Goal: Transaction & Acquisition: Purchase product/service

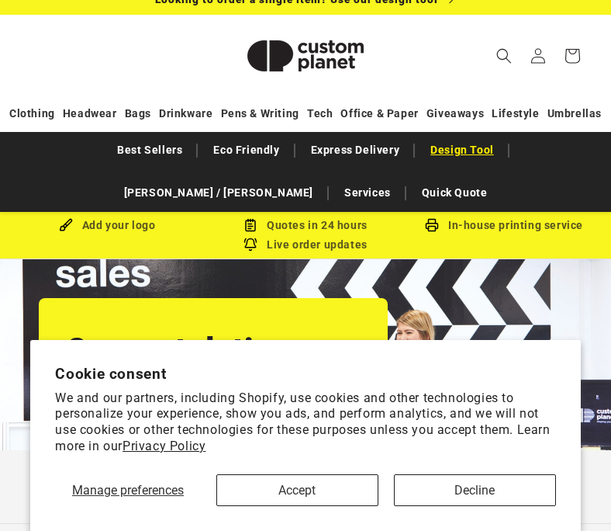
click at [423, 148] on link "Design Tool" at bounding box center [462, 150] width 79 height 27
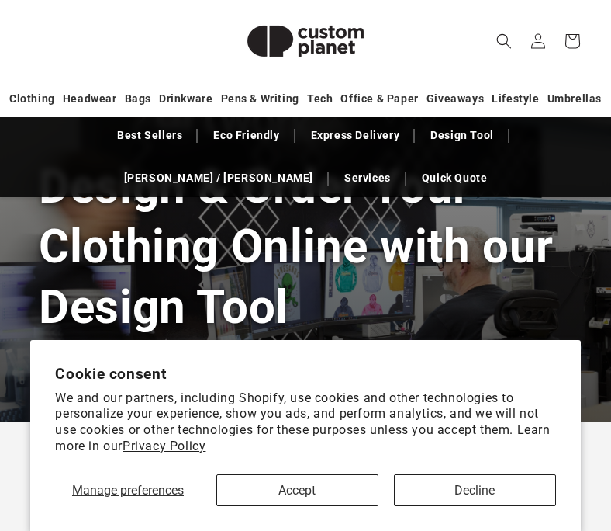
scroll to position [209, 0]
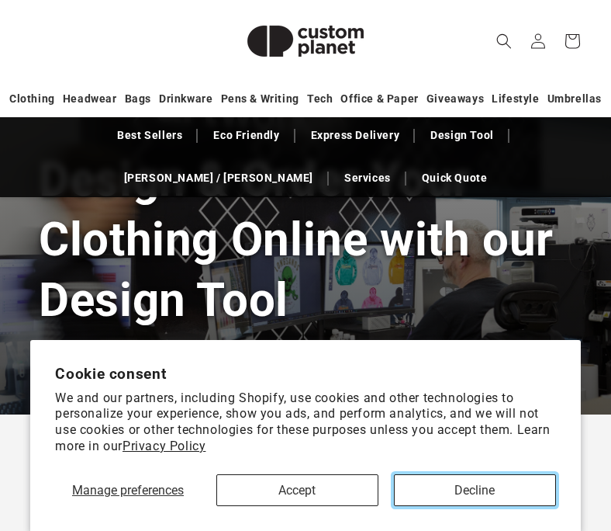
click at [441, 484] on button "Decline" at bounding box center [475, 490] width 162 height 32
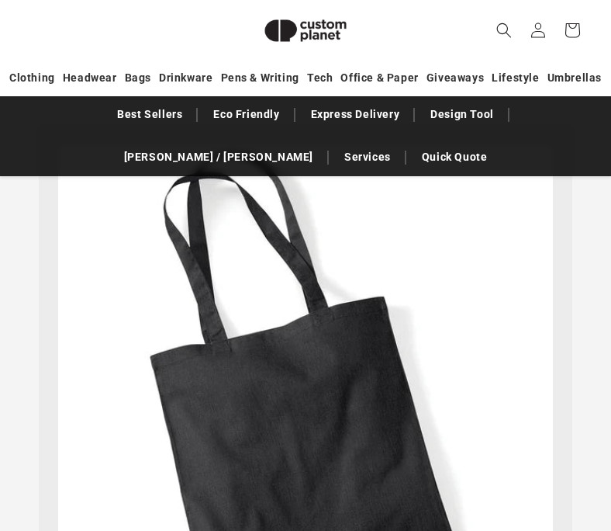
scroll to position [6777, 0]
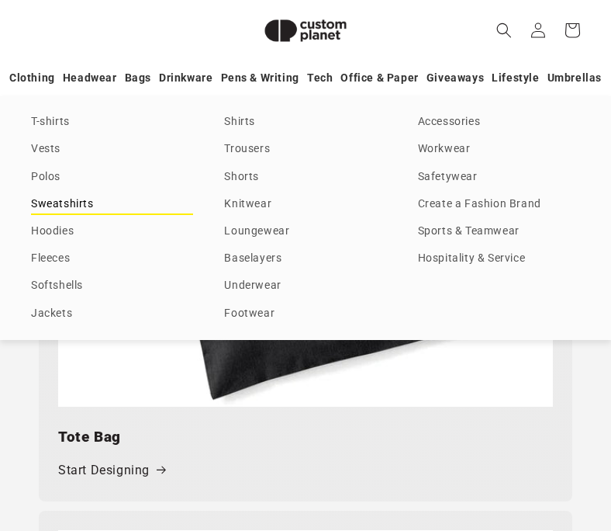
click at [74, 205] on link "Sweatshirts" at bounding box center [112, 204] width 162 height 21
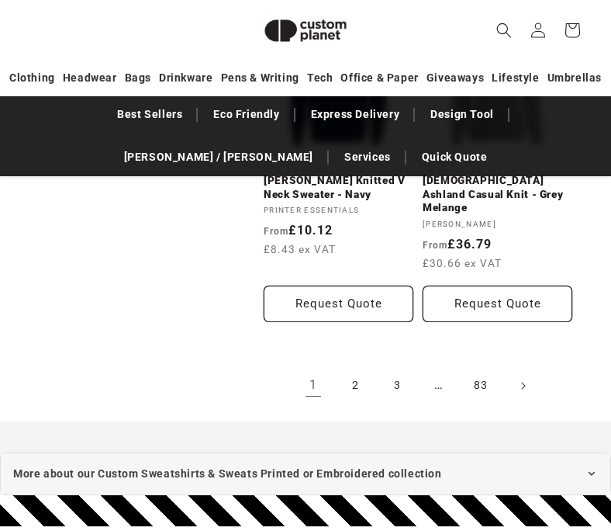
scroll to position [3609, 0]
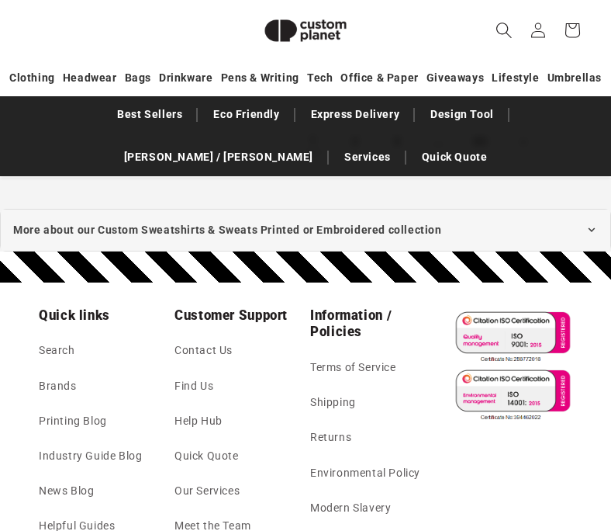
click at [499, 43] on span "Search" at bounding box center [504, 30] width 34 height 34
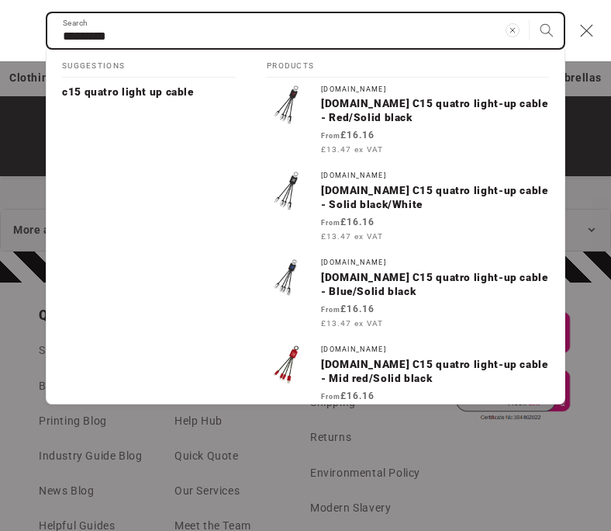
type input "*********"
click at [530, 13] on button "Search" at bounding box center [547, 30] width 34 height 34
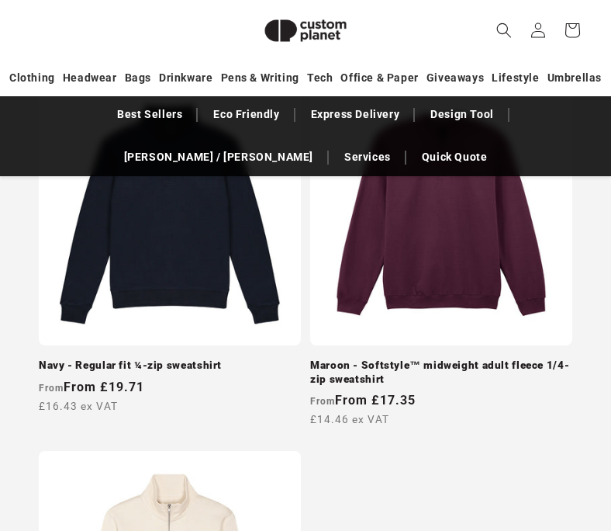
scroll to position [2082, 0]
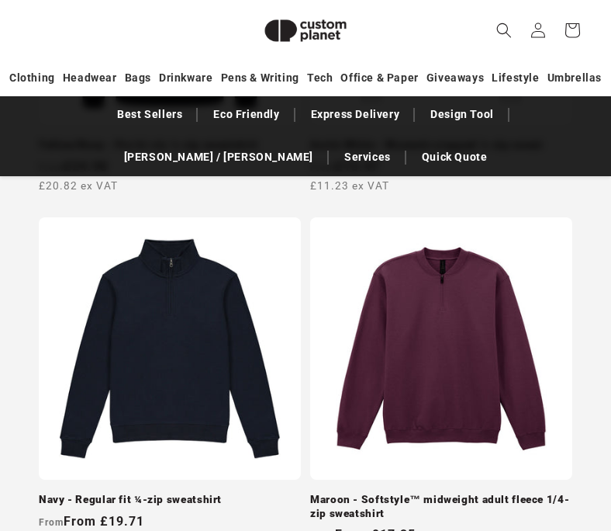
click at [206, 493] on link "Navy - Regular fit ¼-zip sweatshirt" at bounding box center [170, 500] width 262 height 14
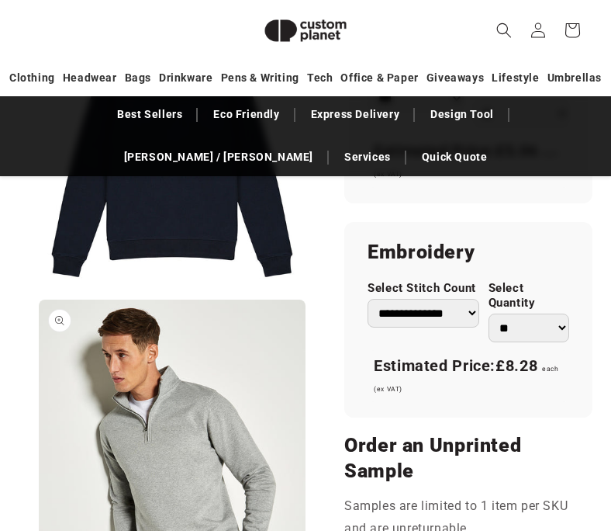
scroll to position [1347, 0]
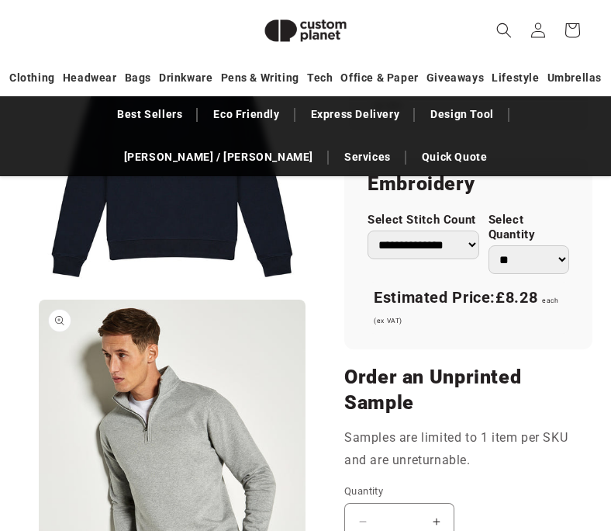
click at [459, 251] on select "**********" at bounding box center [424, 244] width 112 height 29
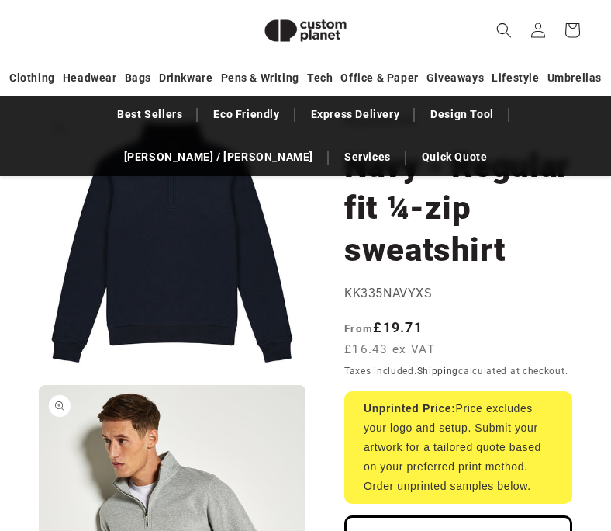
scroll to position [319, 0]
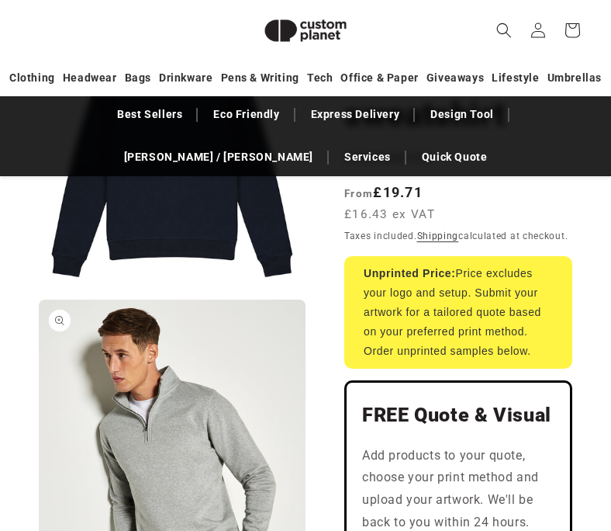
click at [473, 298] on div "Unprinted Price: Price excludes your logo and setup. Submit your artwork for a …" at bounding box center [458, 312] width 228 height 113
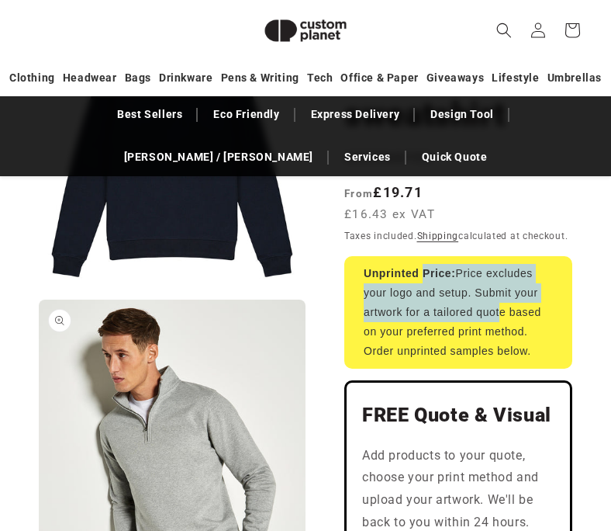
drag, startPoint x: 424, startPoint y: 267, endPoint x: 499, endPoint y: 330, distance: 98.1
click at [497, 327] on div "Unprinted Price: Price excludes your logo and setup. Submit your artwork for a …" at bounding box center [458, 312] width 228 height 113
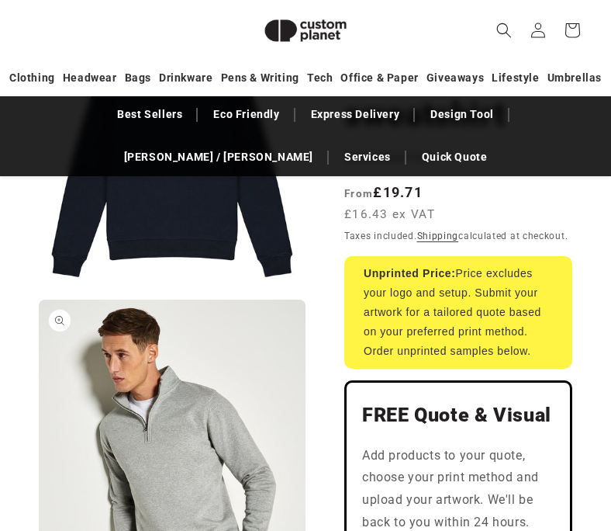
click at [499, 330] on div "Unprinted Price: Price excludes your logo and setup. Submit your artwork for a …" at bounding box center [458, 312] width 228 height 113
drag, startPoint x: 490, startPoint y: 271, endPoint x: 554, endPoint y: 354, distance: 104.6
click at [554, 354] on div "Unprinted Price: Price excludes your logo and setup. Submit your artwork for a …" at bounding box center [458, 312] width 228 height 113
click at [553, 354] on div "Unprinted Price: Price excludes your logo and setup. Submit your artwork for a …" at bounding box center [458, 312] width 228 height 113
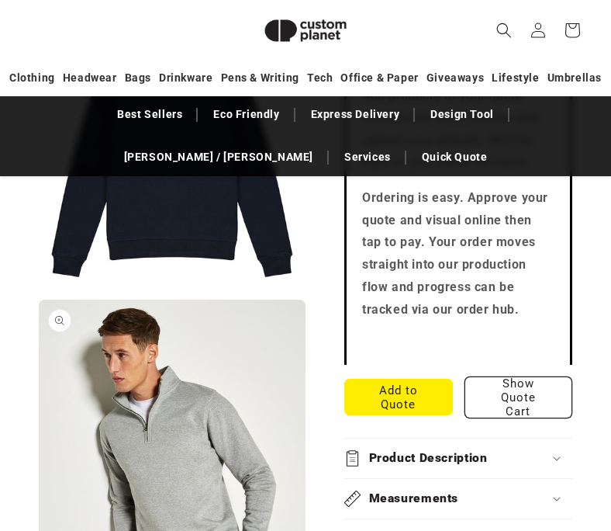
scroll to position [711, 0]
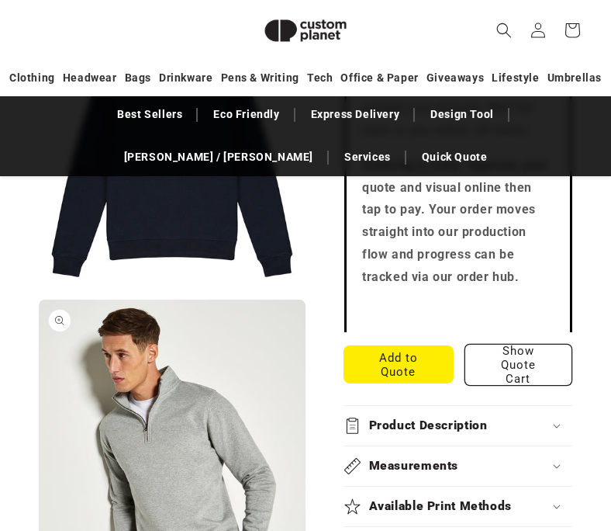
click at [426, 372] on button "Add to Quote" at bounding box center [398, 364] width 109 height 36
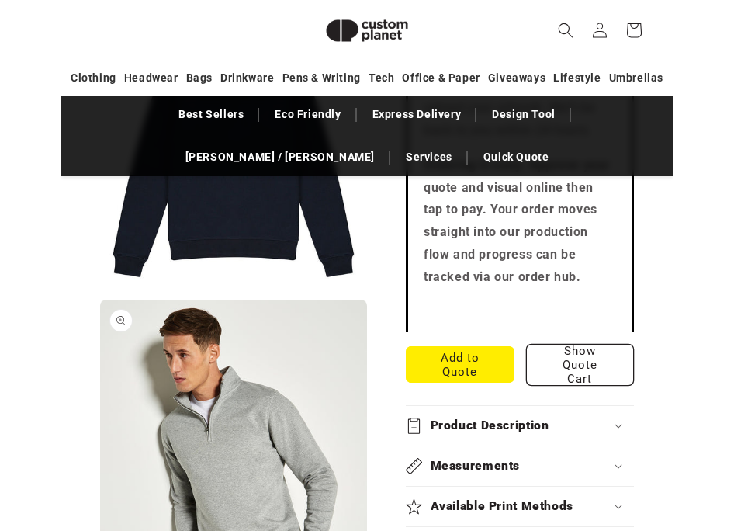
scroll to position [648, 0]
